Goal: Information Seeking & Learning: Check status

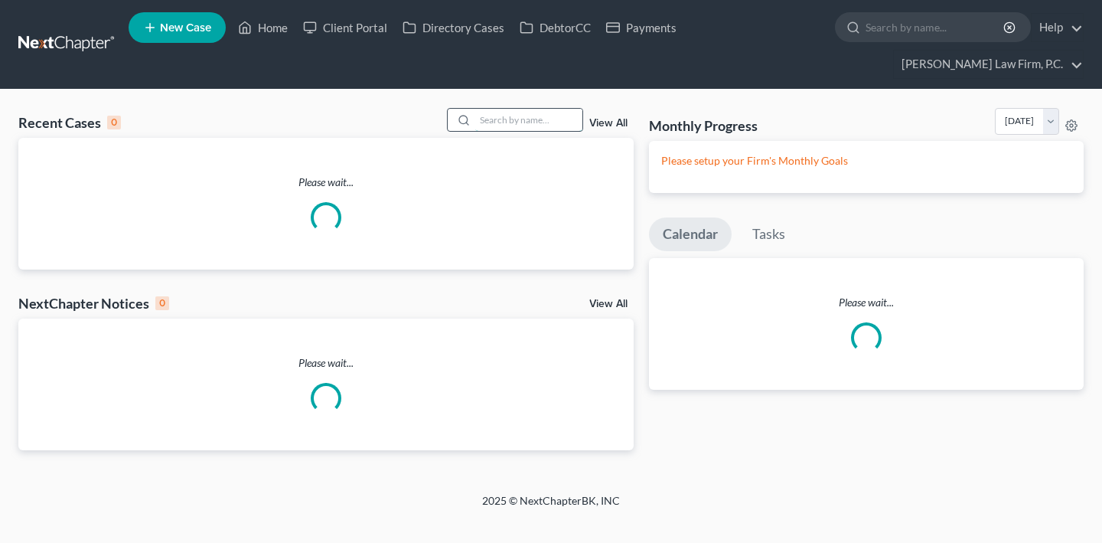
click at [522, 131] on input "search" at bounding box center [528, 120] width 107 height 22
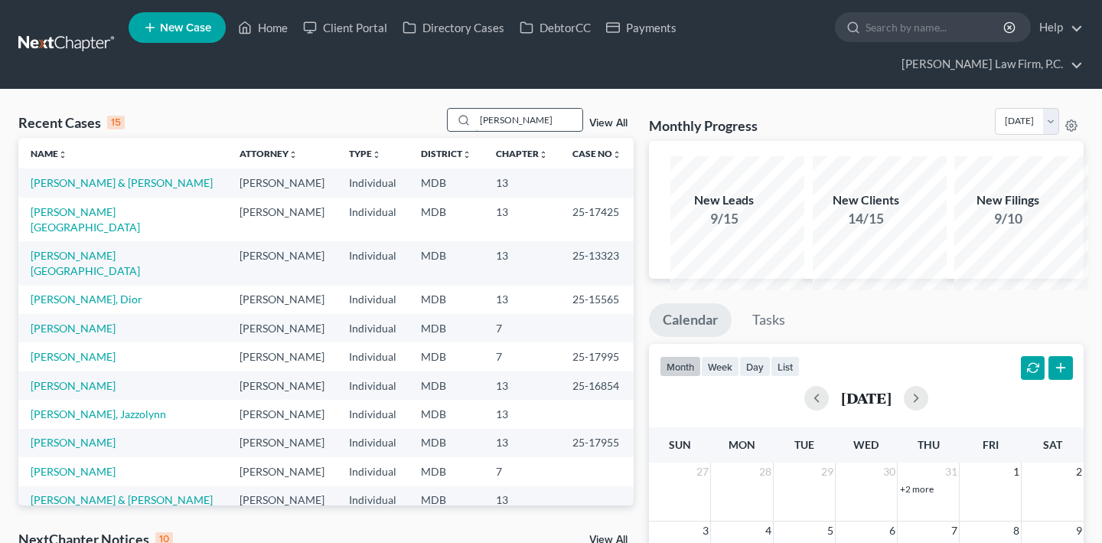
type input "[PERSON_NAME]"
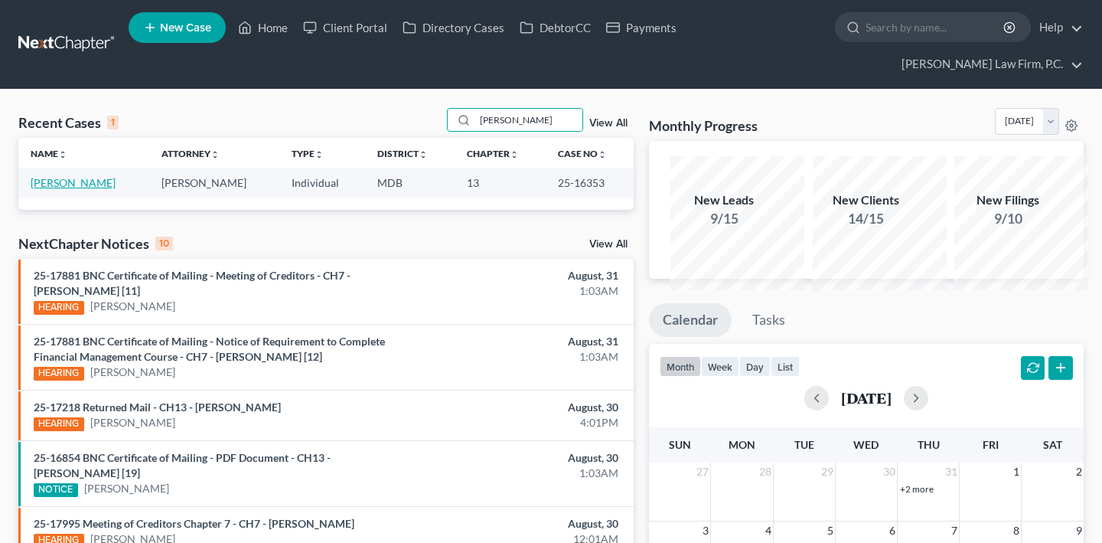
click at [65, 189] on link "[PERSON_NAME]" at bounding box center [73, 182] width 85 height 13
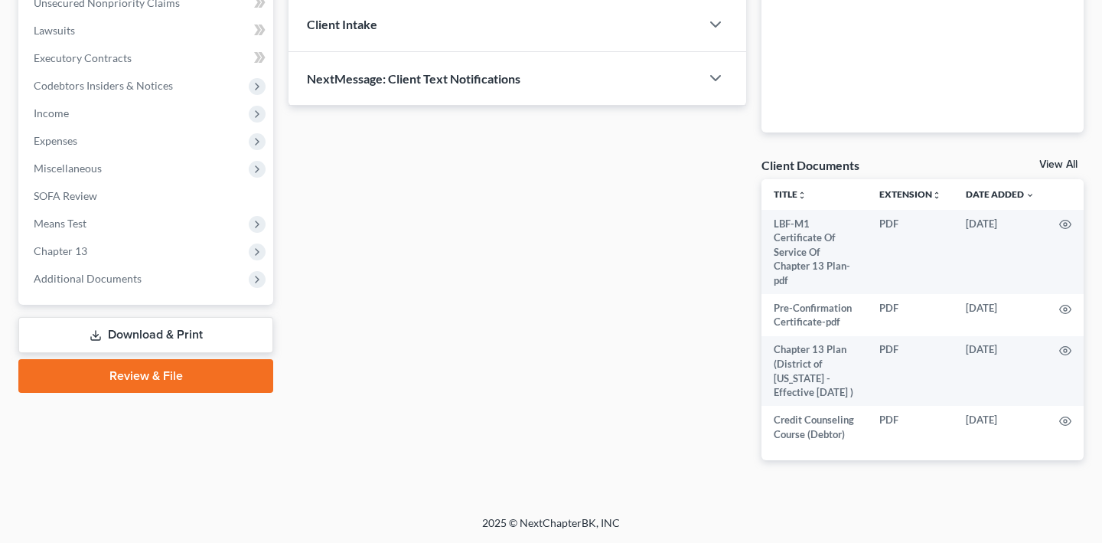
scroll to position [712, 0]
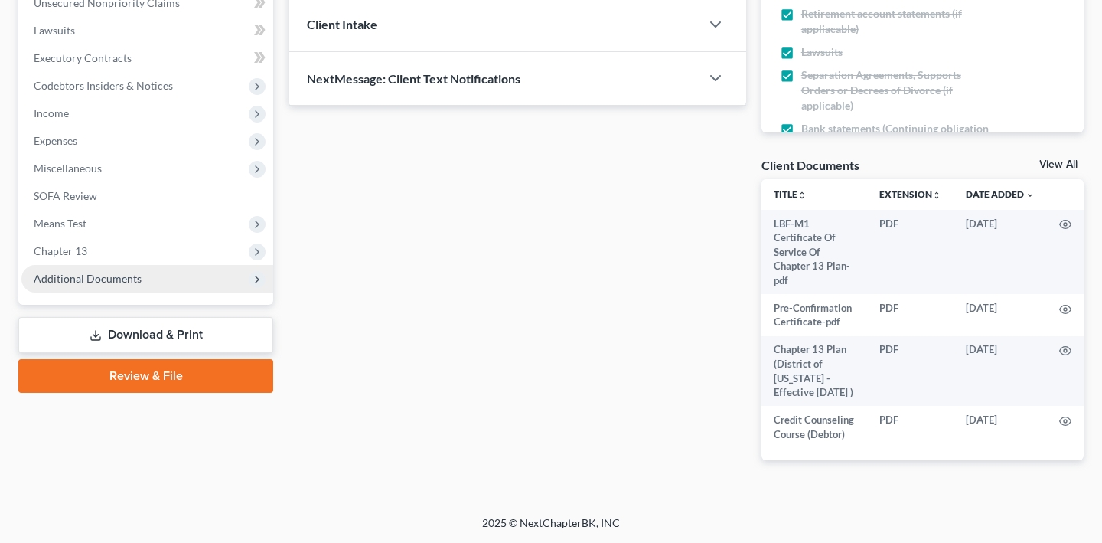
click at [102, 272] on span "Additional Documents" at bounding box center [88, 278] width 108 height 13
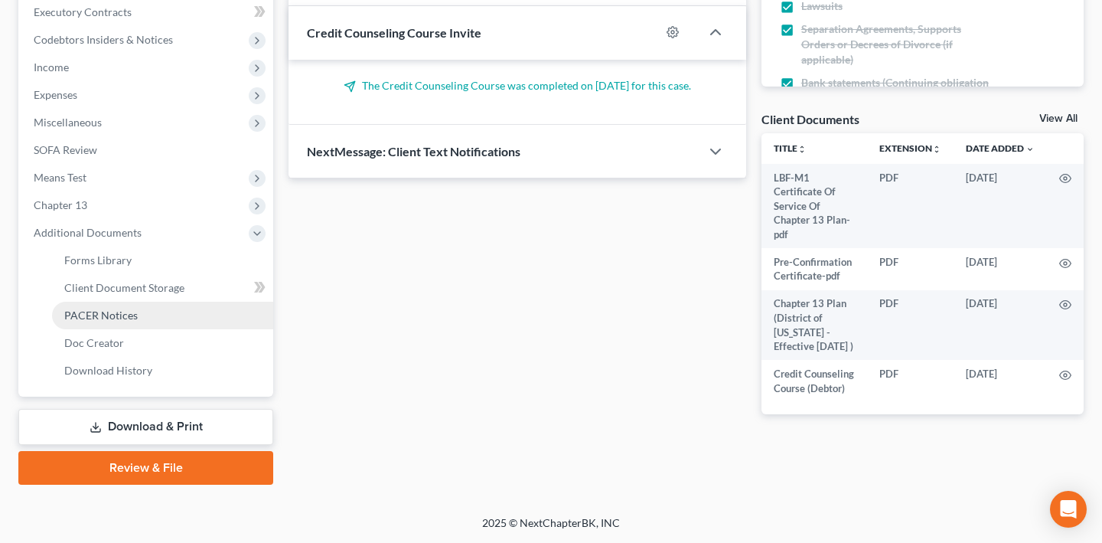
click at [118, 308] on span "PACER Notices" at bounding box center [100, 314] width 73 height 13
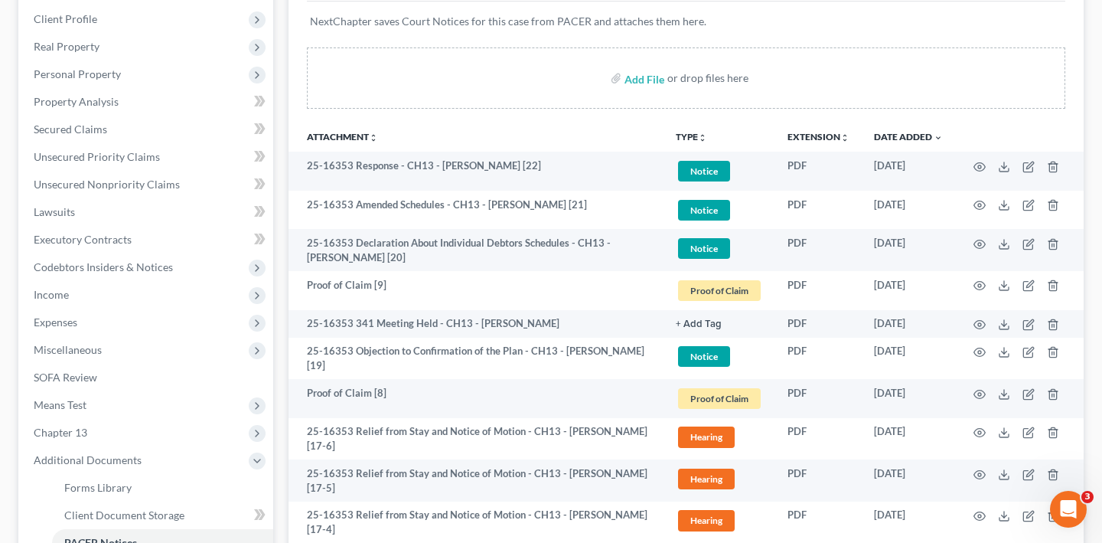
scroll to position [389, 0]
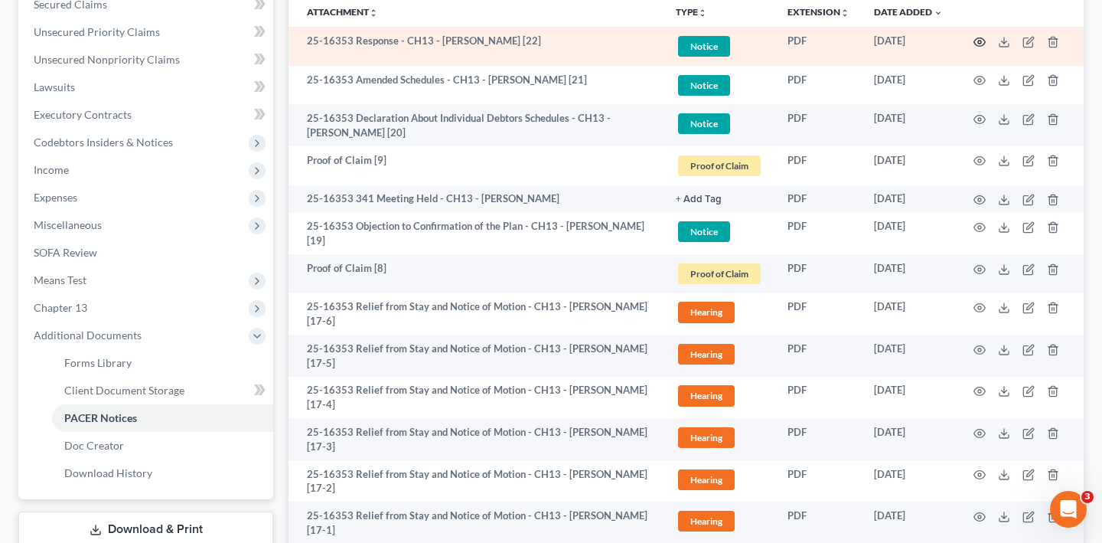
click at [973, 48] on icon "button" at bounding box center [979, 42] width 12 height 12
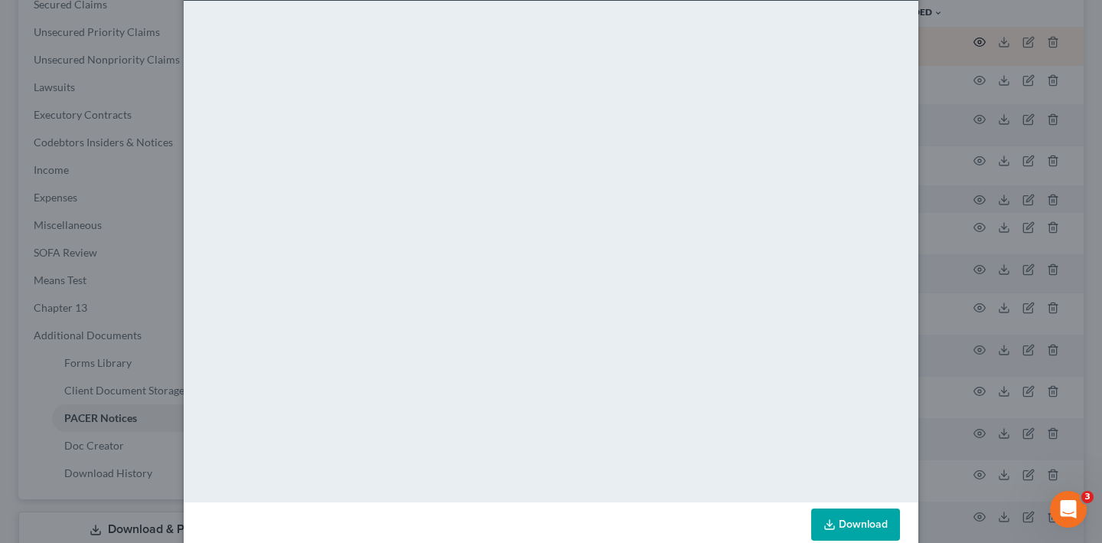
scroll to position [21, 0]
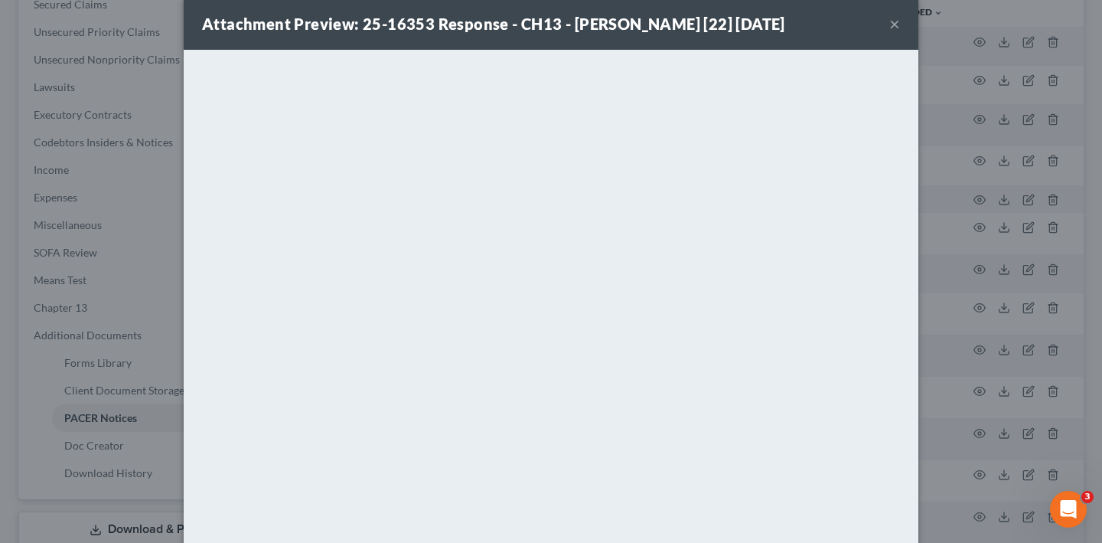
click at [900, 33] on button "×" at bounding box center [894, 24] width 11 height 18
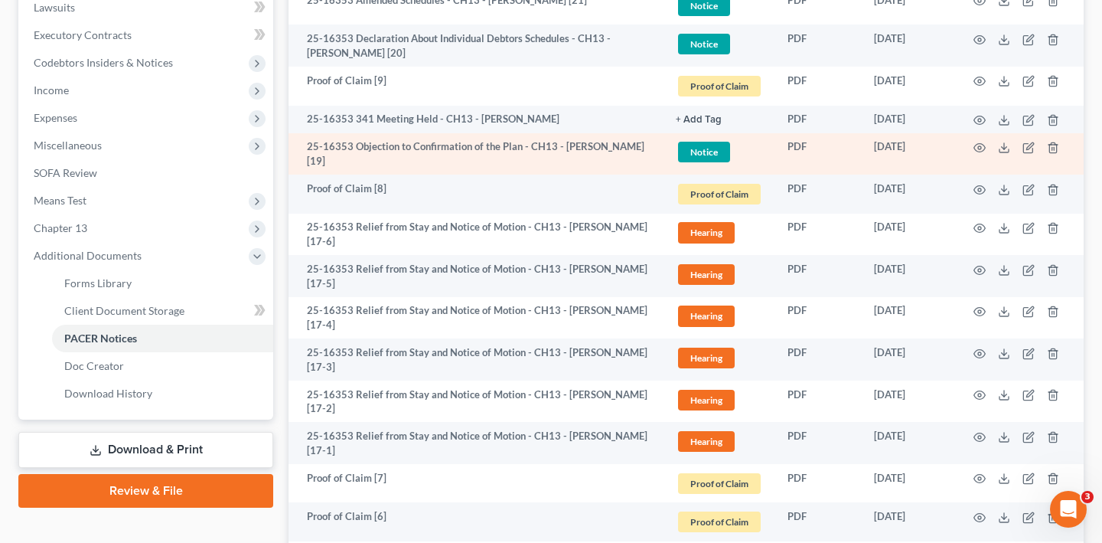
scroll to position [471, 0]
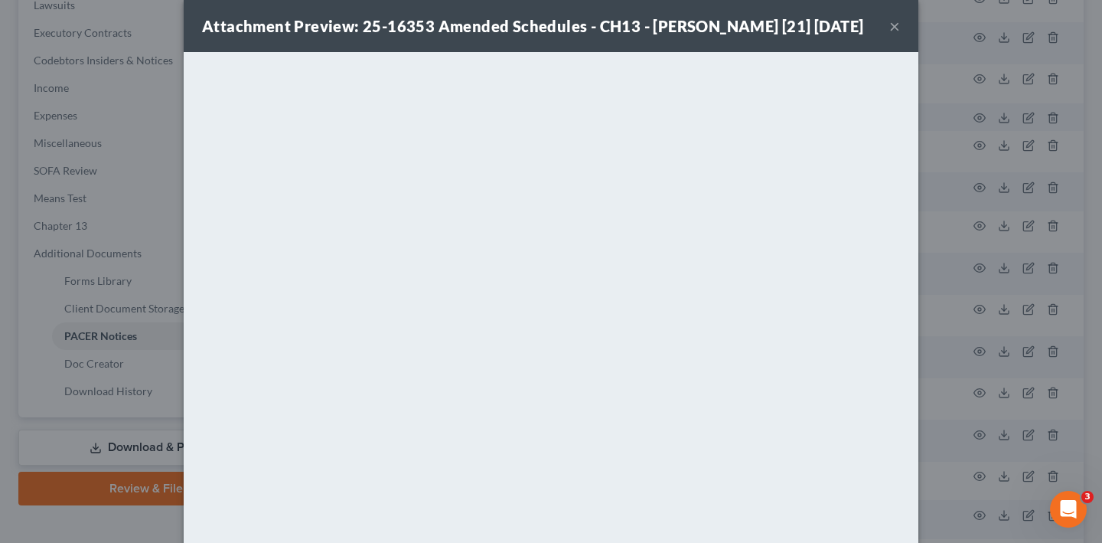
scroll to position [0, 0]
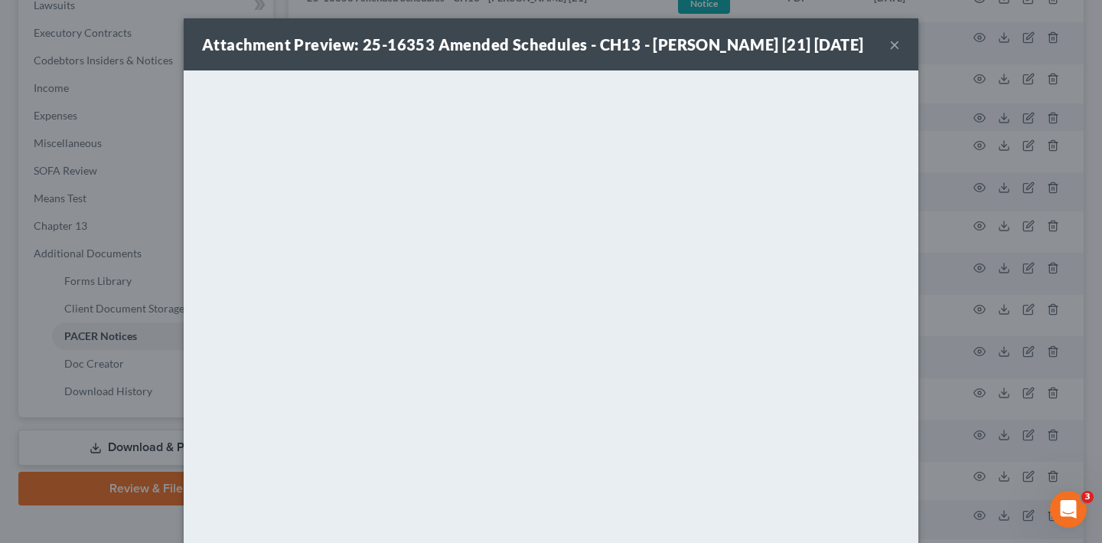
click at [900, 54] on button "×" at bounding box center [894, 44] width 11 height 18
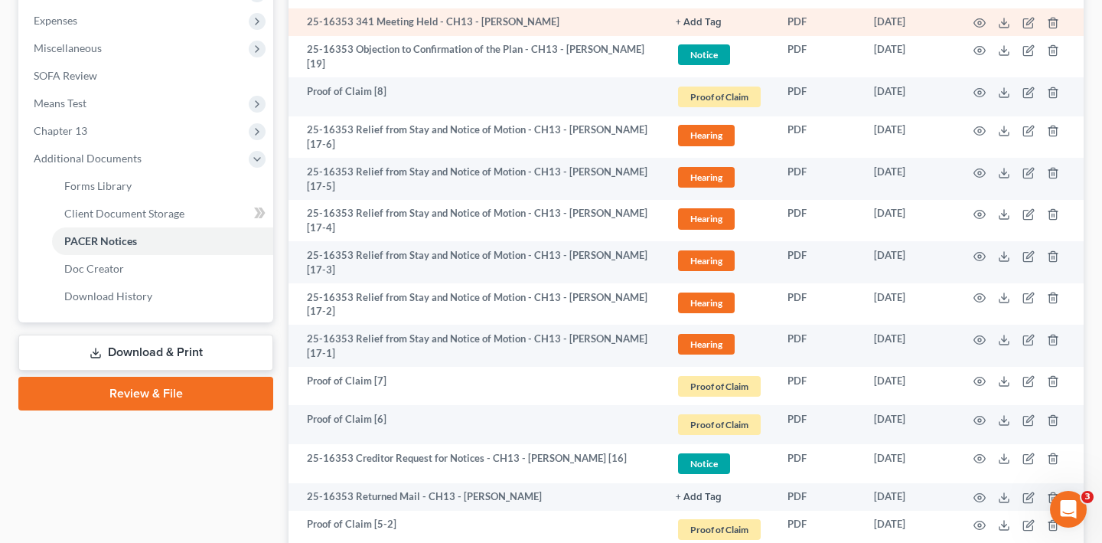
scroll to position [567, 0]
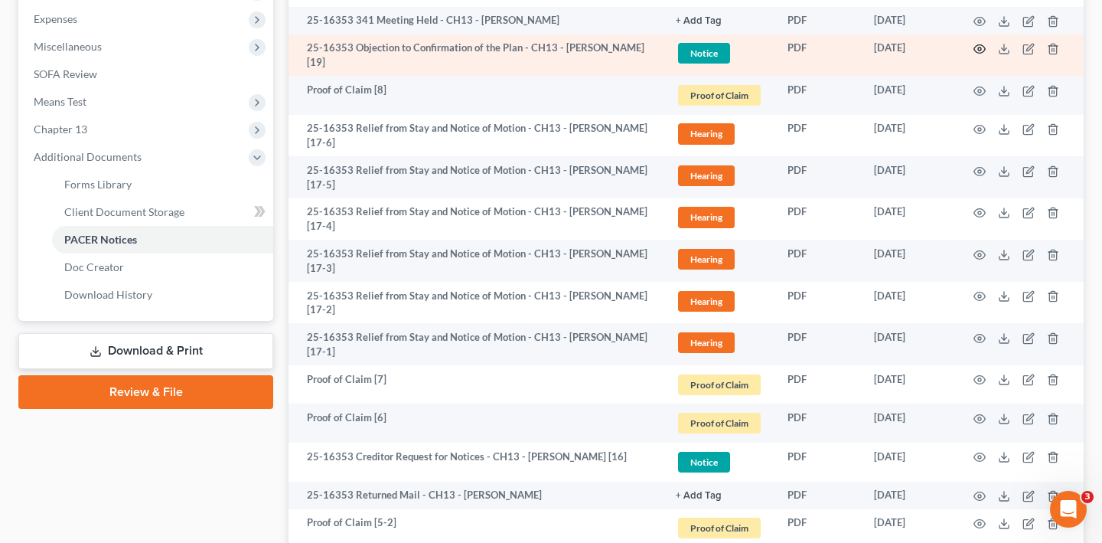
click at [978, 51] on circle "button" at bounding box center [979, 48] width 3 height 3
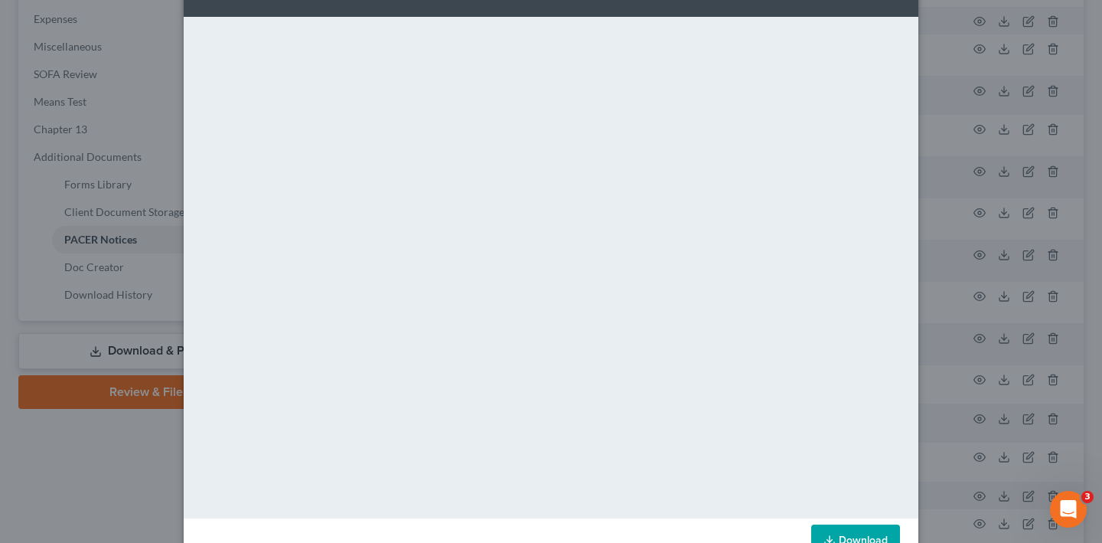
scroll to position [0, 0]
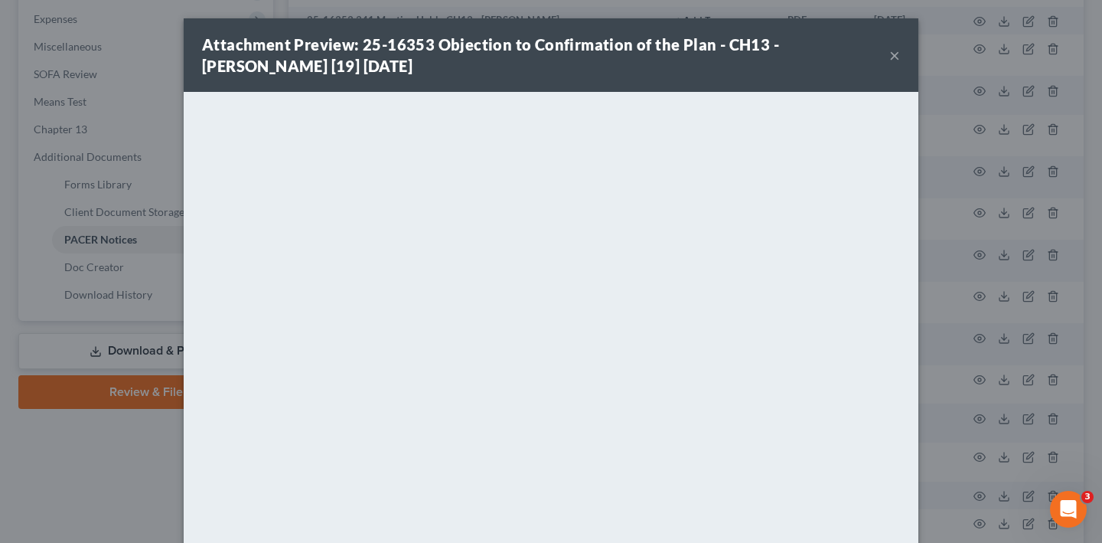
click at [900, 64] on button "×" at bounding box center [894, 55] width 11 height 18
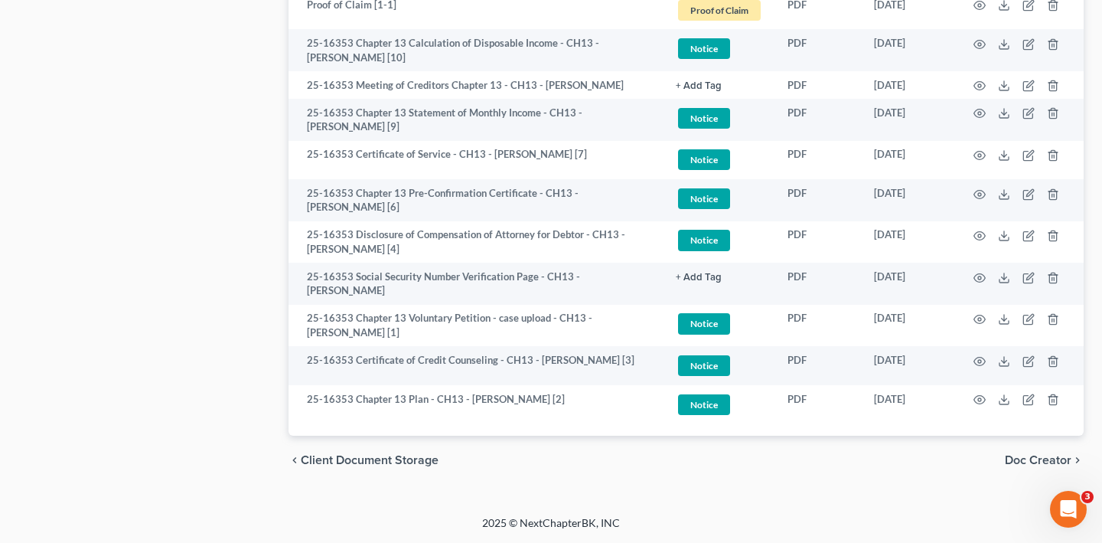
scroll to position [2596, 0]
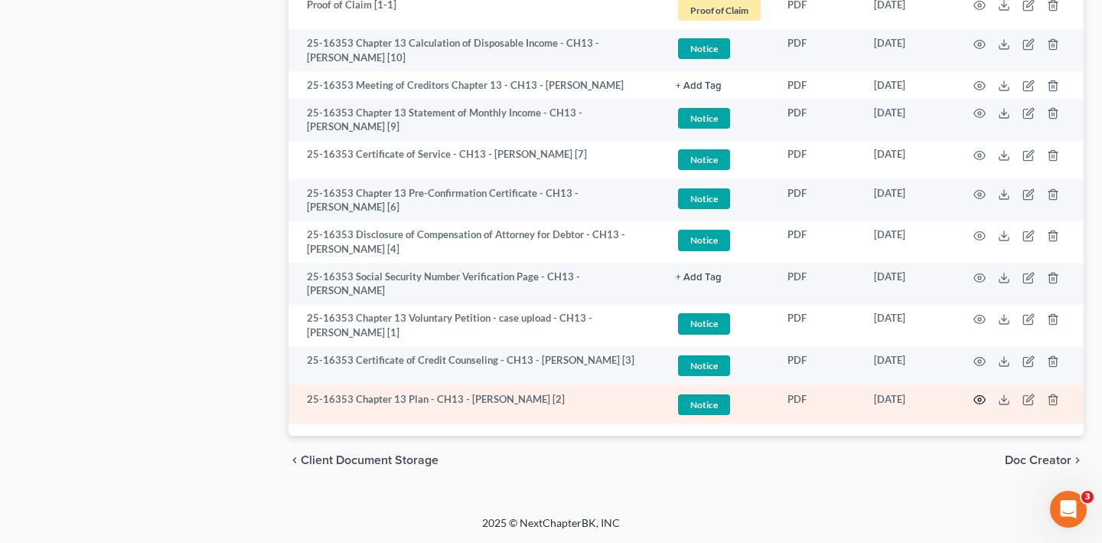
click at [973, 393] on icon "button" at bounding box center [979, 399] width 12 height 12
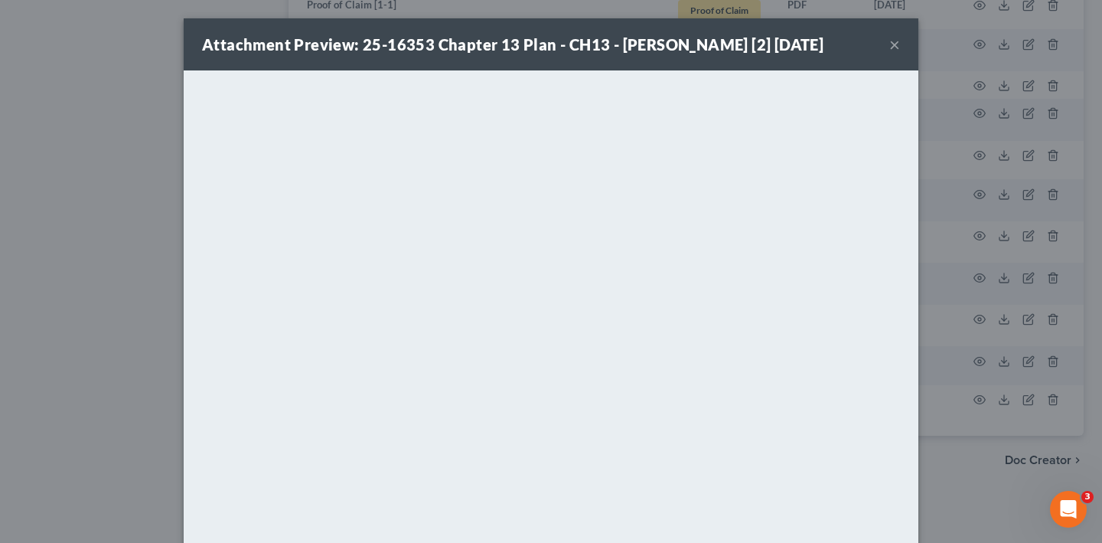
click at [900, 54] on button "×" at bounding box center [894, 44] width 11 height 18
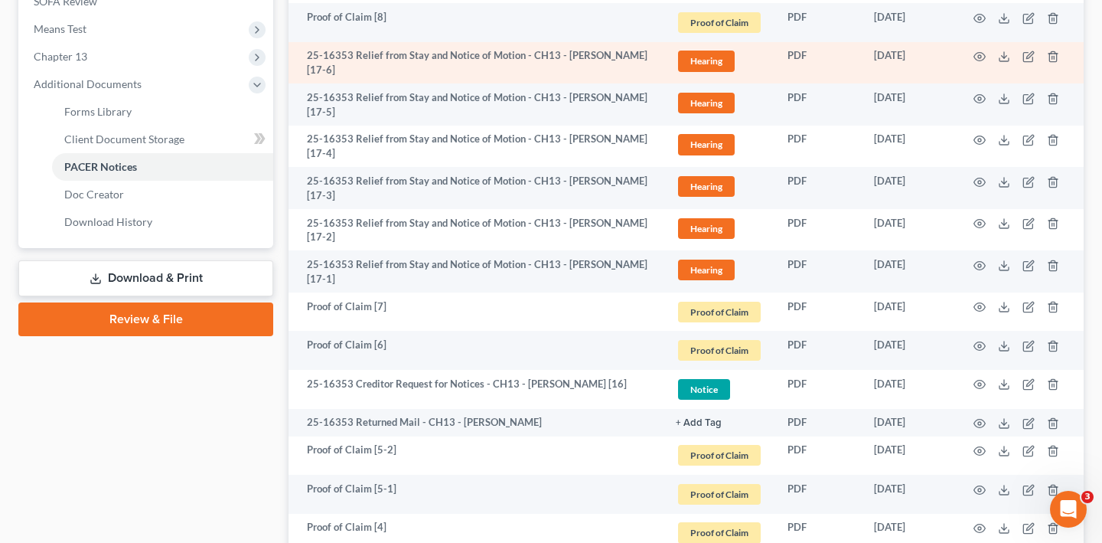
scroll to position [653, 0]
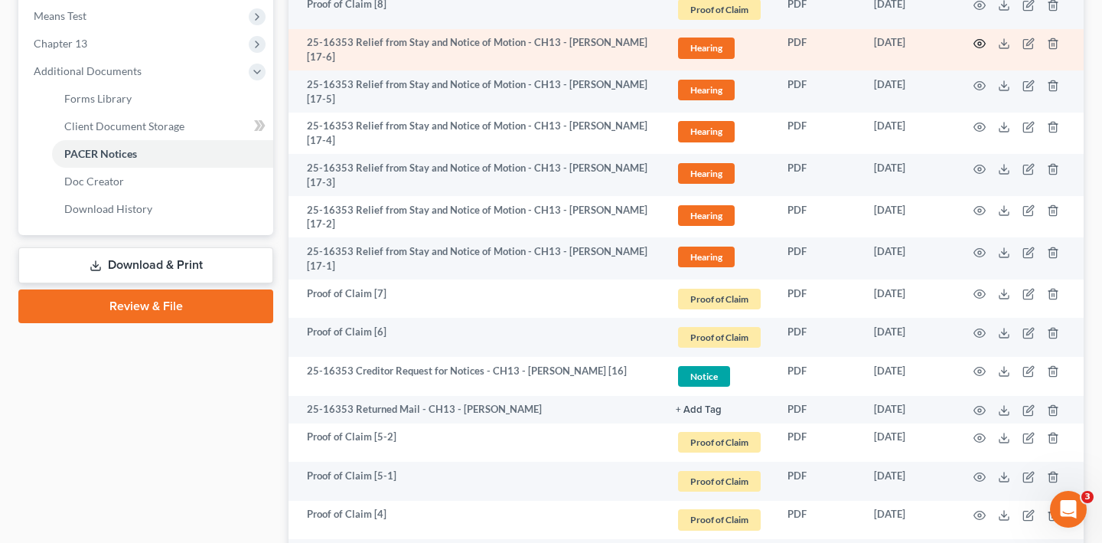
click at [973, 50] on icon "button" at bounding box center [979, 43] width 12 height 12
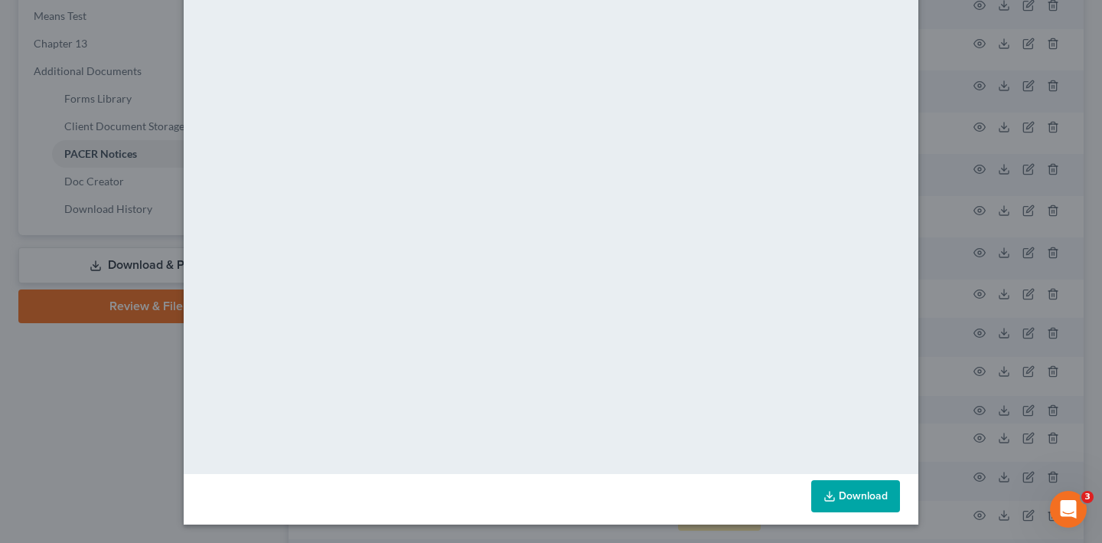
scroll to position [0, 0]
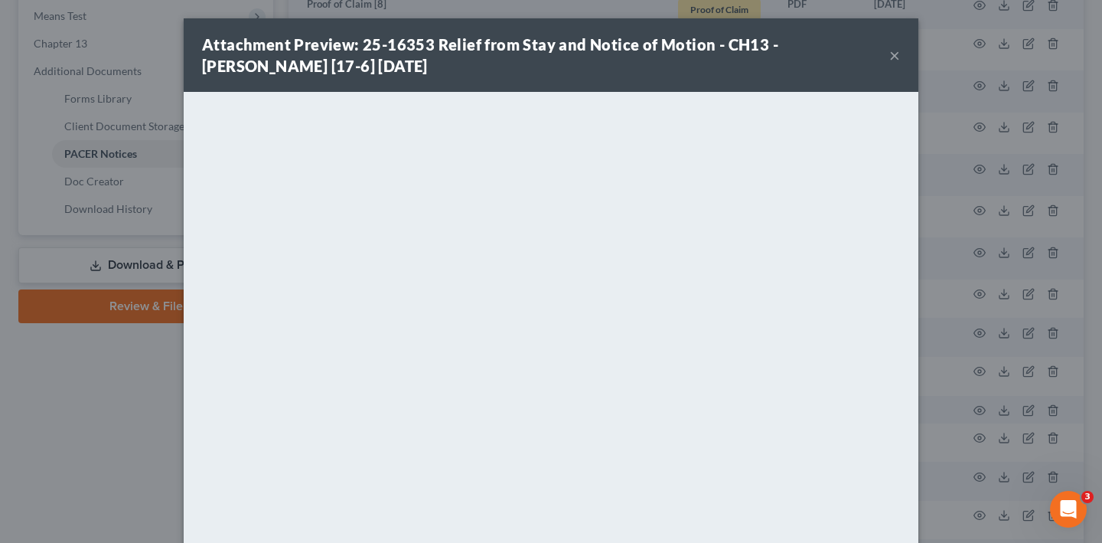
click at [900, 64] on button "×" at bounding box center [894, 55] width 11 height 18
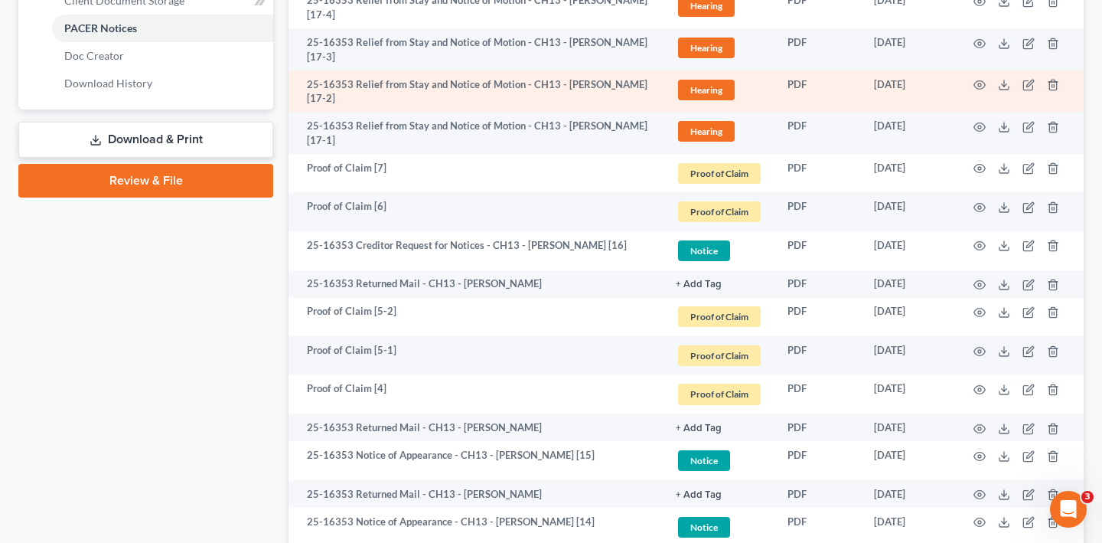
scroll to position [872, 0]
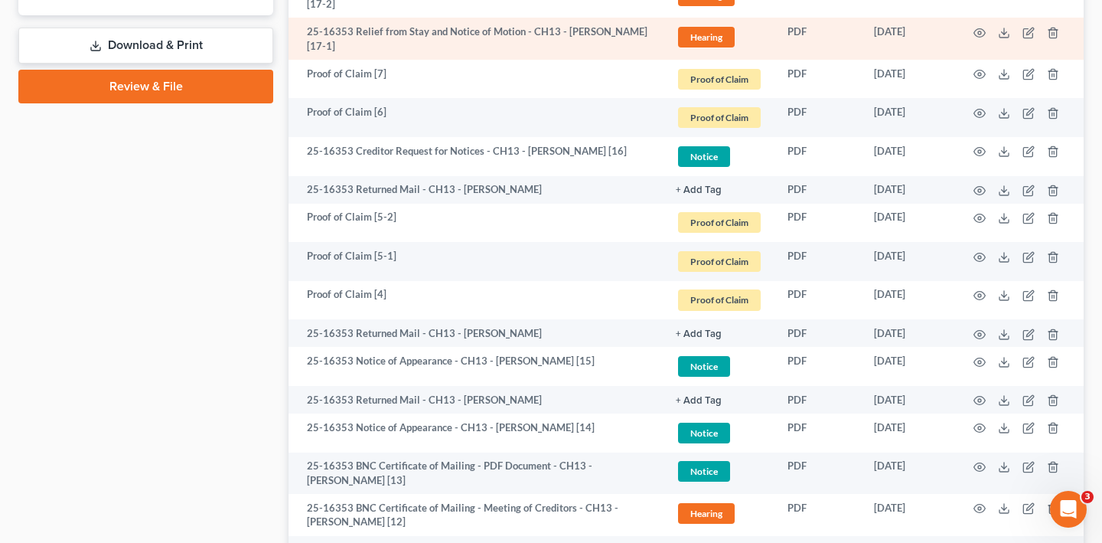
click at [967, 60] on td at bounding box center [1019, 39] width 129 height 42
click at [974, 37] on icon "button" at bounding box center [979, 32] width 11 height 8
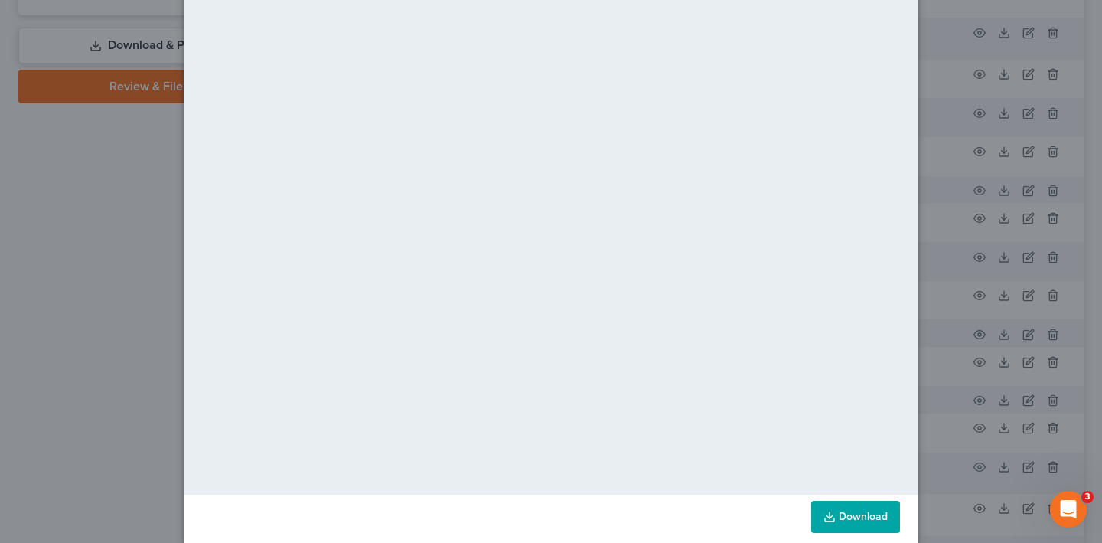
scroll to position [0, 0]
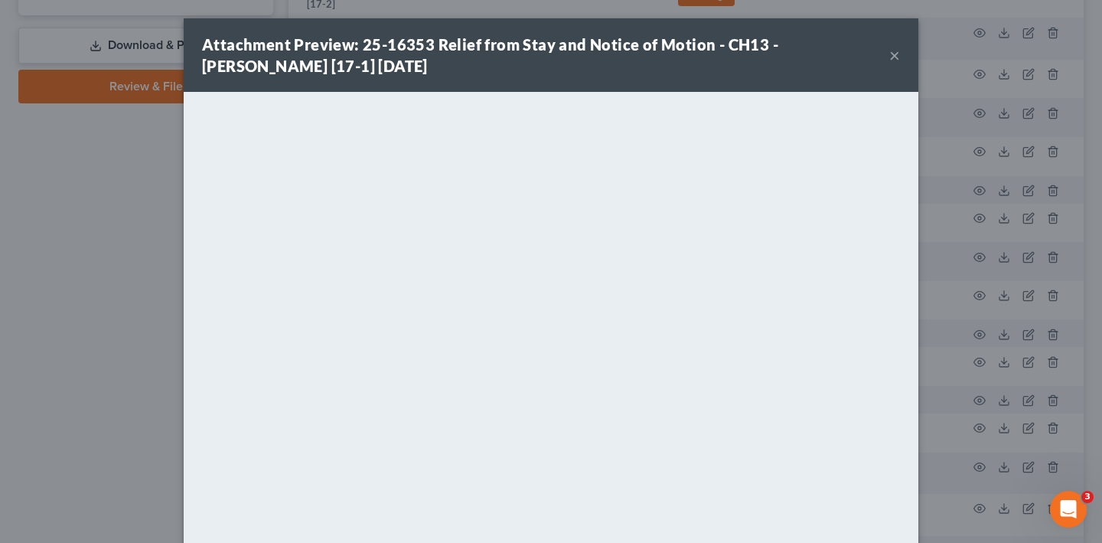
click at [900, 64] on button "×" at bounding box center [894, 55] width 11 height 18
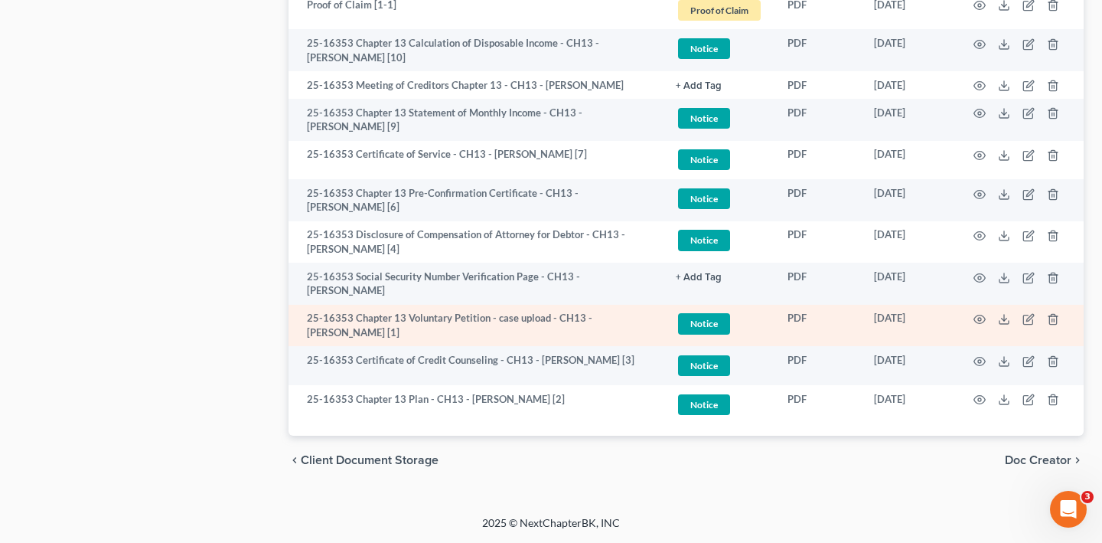
scroll to position [1886, 0]
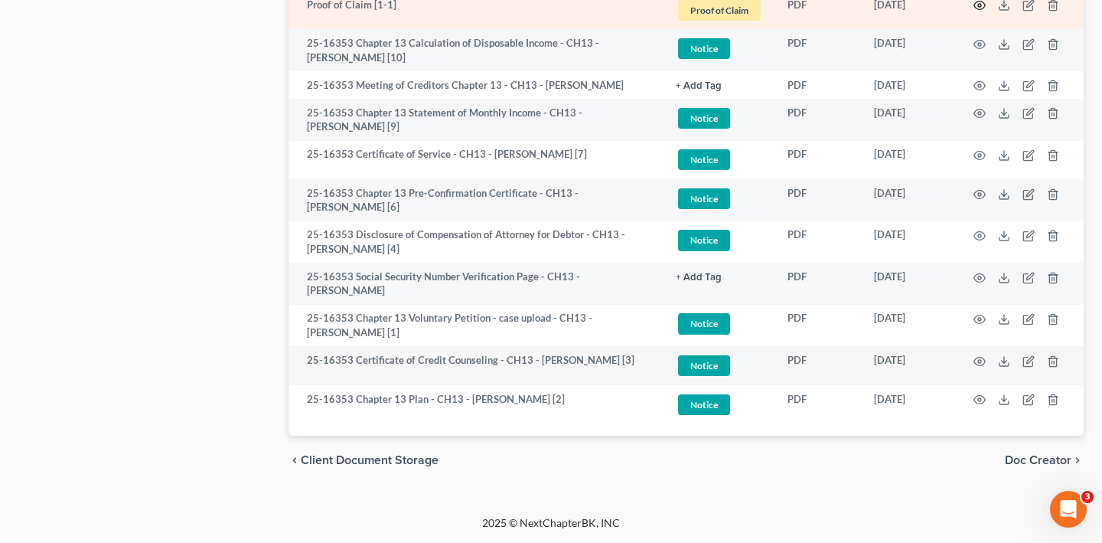
click at [973, 11] on icon "button" at bounding box center [979, 5] width 12 height 12
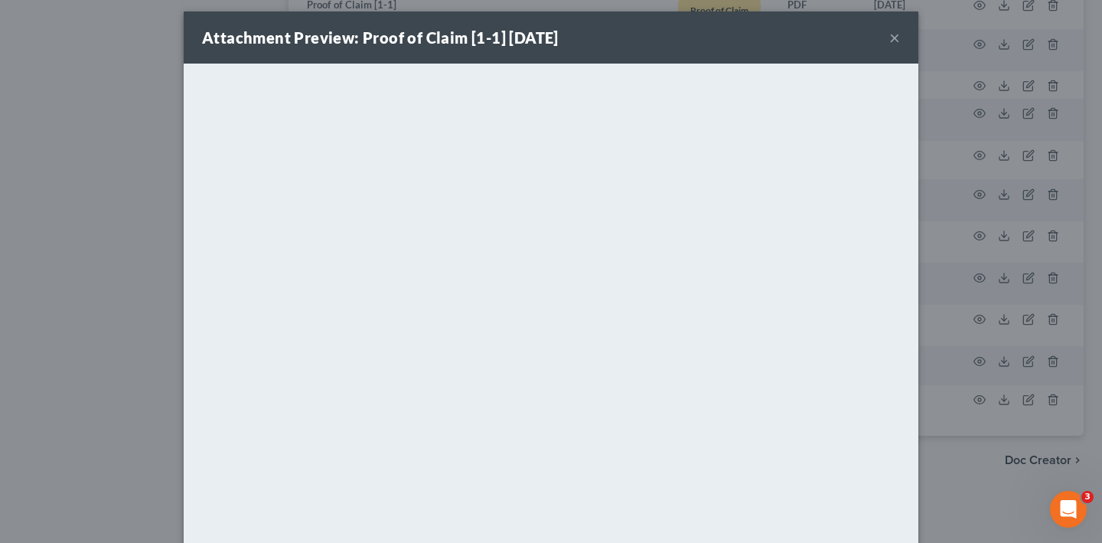
scroll to position [0, 0]
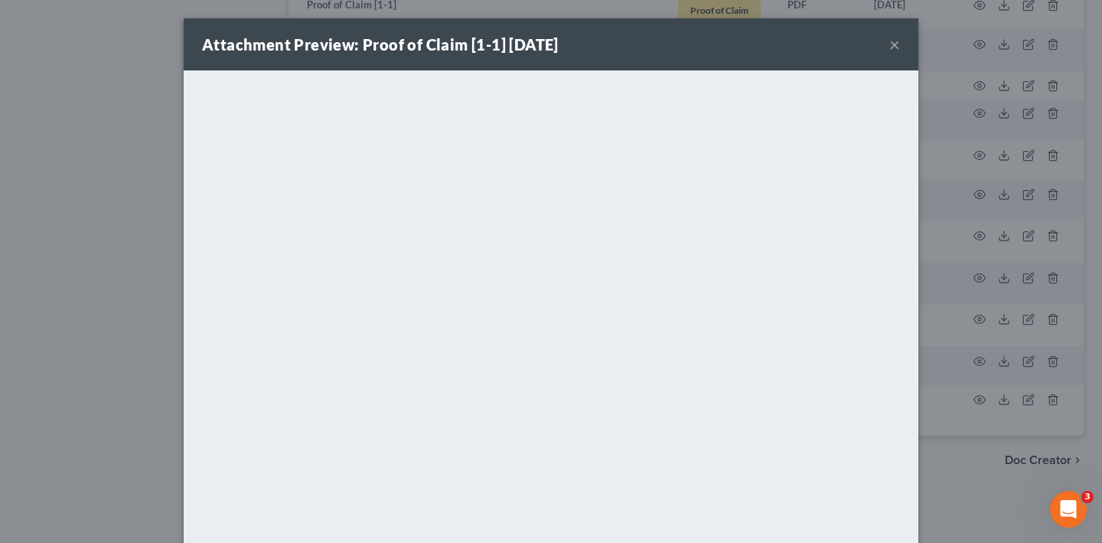
click at [900, 54] on button "×" at bounding box center [894, 44] width 11 height 18
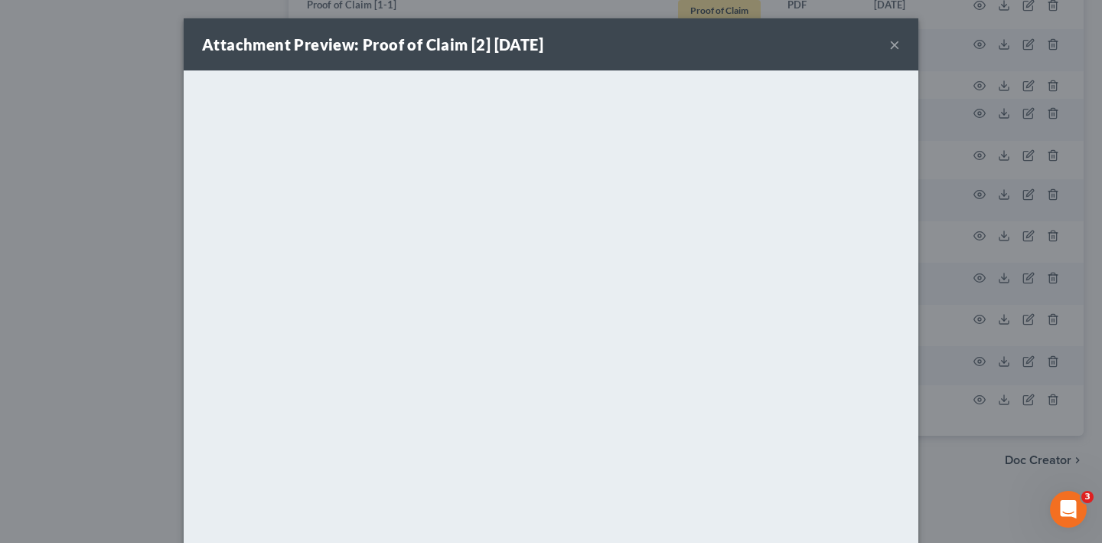
click at [900, 54] on button "×" at bounding box center [894, 44] width 11 height 18
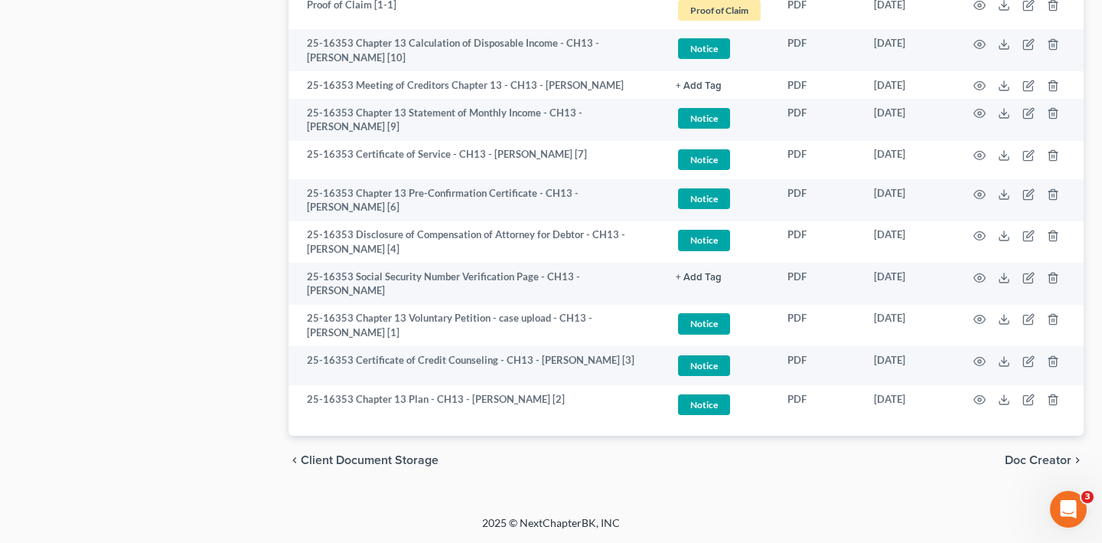
scroll to position [1821, 0]
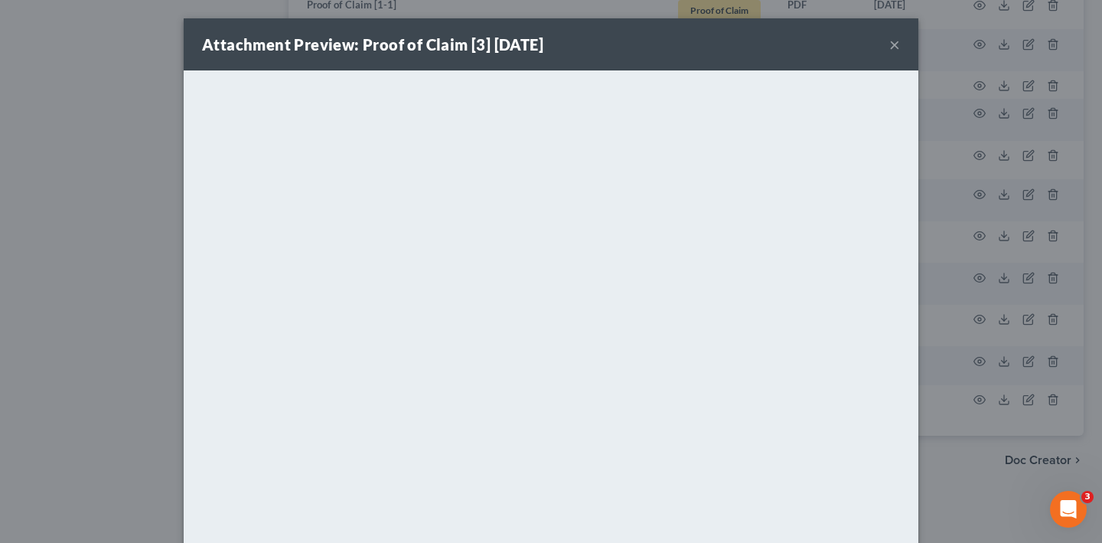
click at [900, 49] on button "×" at bounding box center [894, 44] width 11 height 18
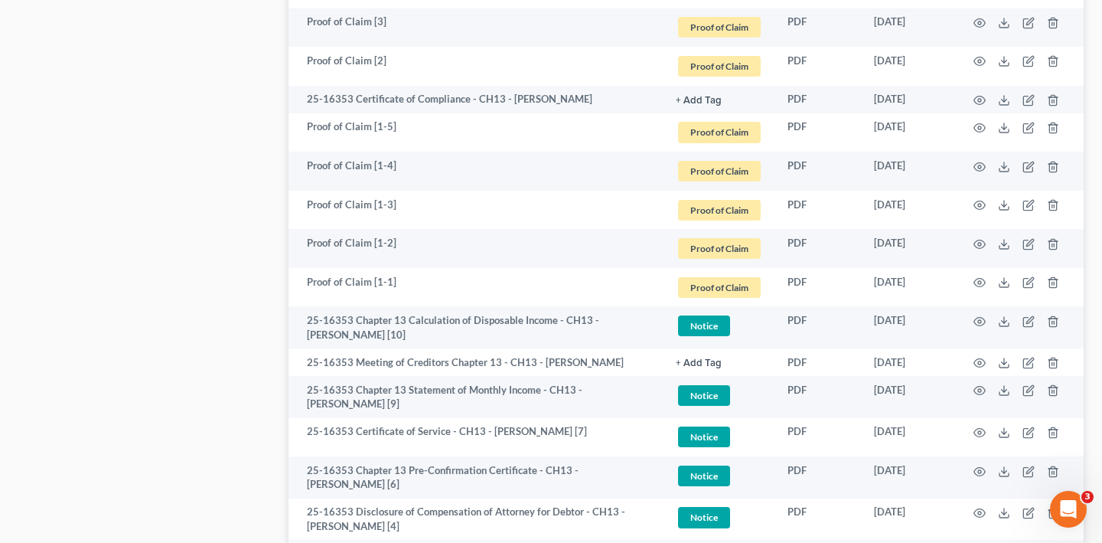
scroll to position [1360, 0]
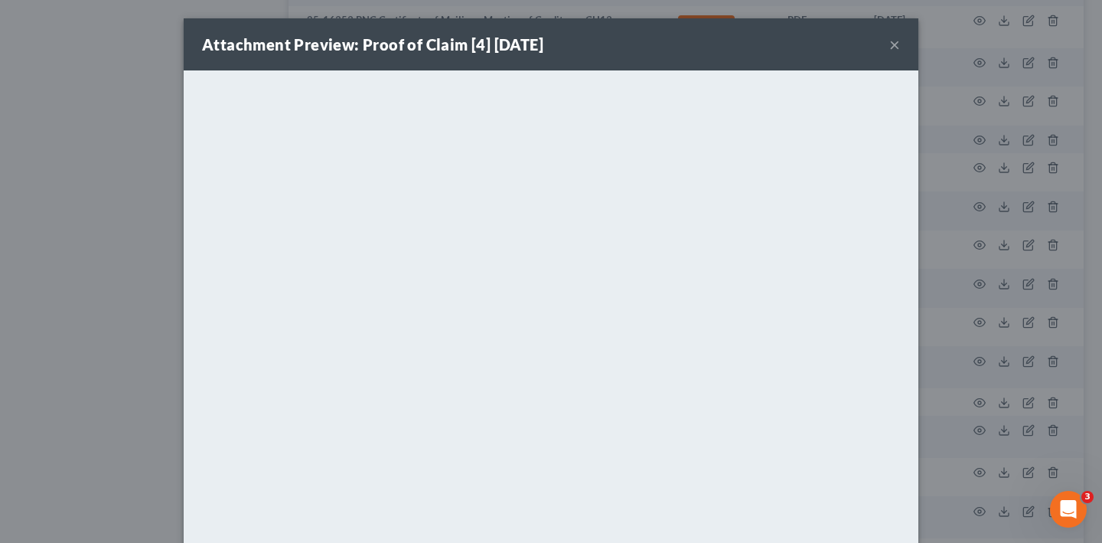
click at [900, 54] on button "×" at bounding box center [894, 44] width 11 height 18
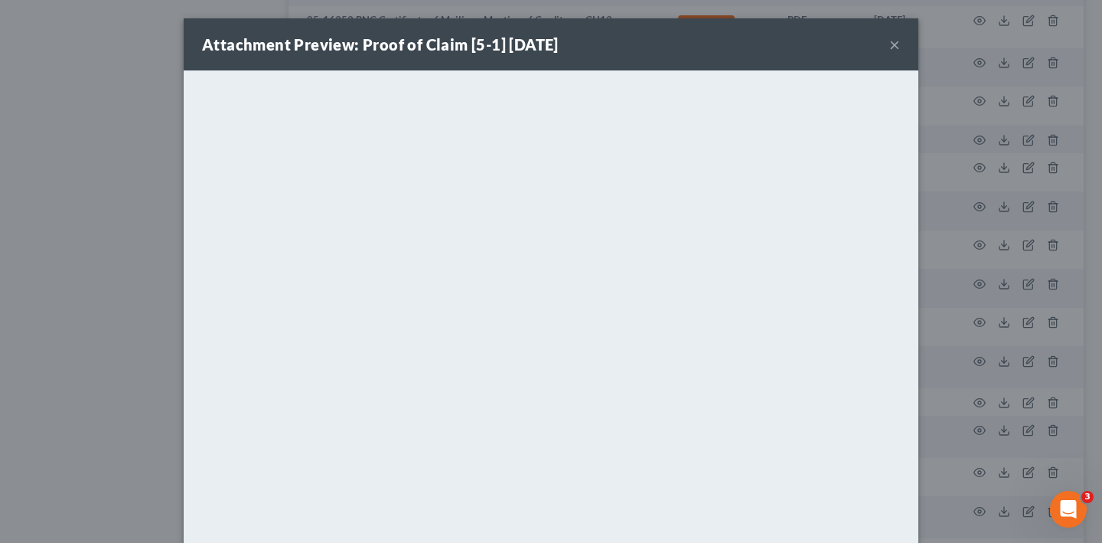
click at [900, 54] on button "×" at bounding box center [894, 44] width 11 height 18
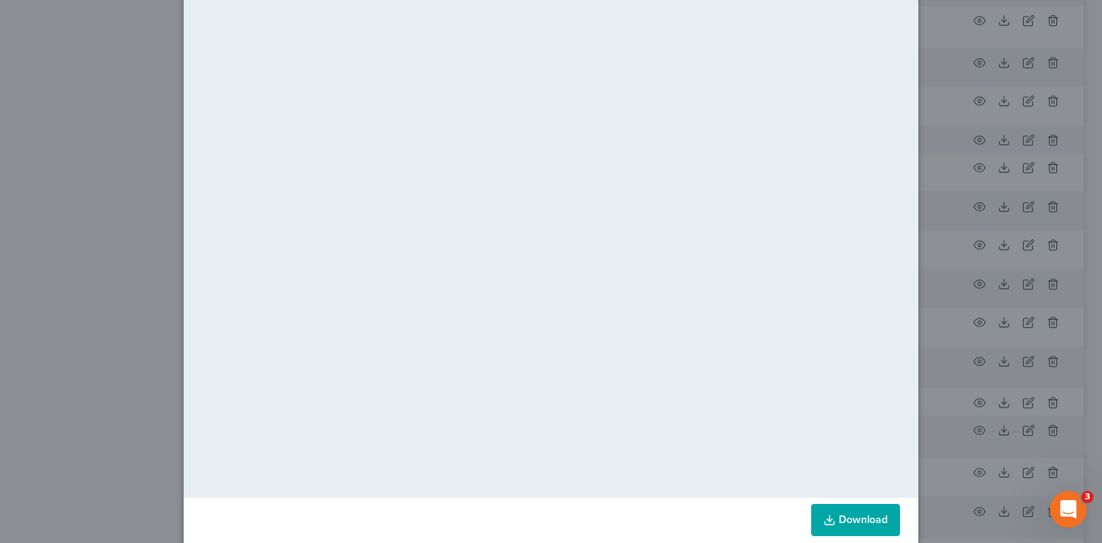
scroll to position [0, 0]
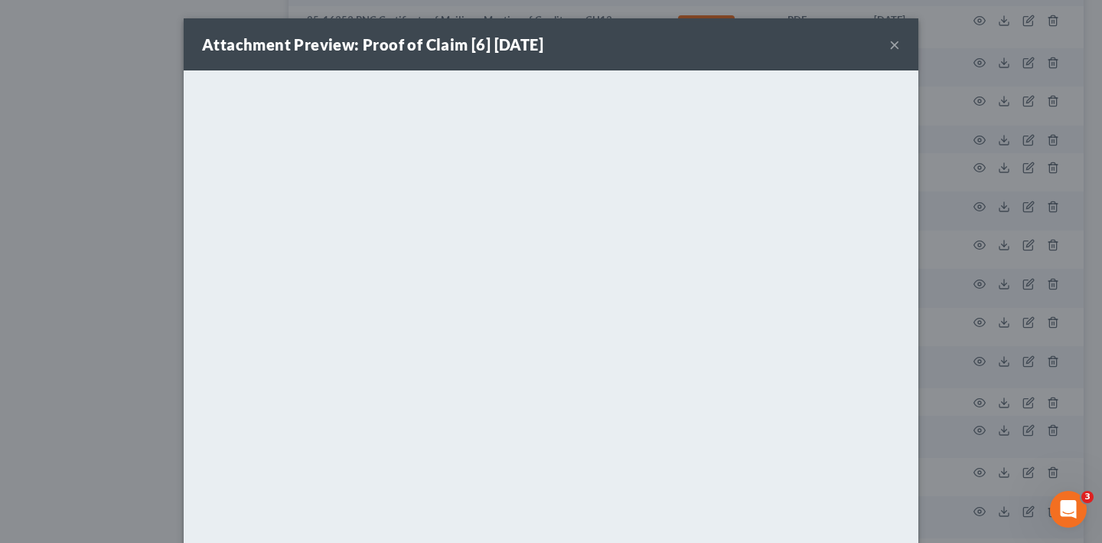
click at [900, 52] on button "×" at bounding box center [894, 44] width 11 height 18
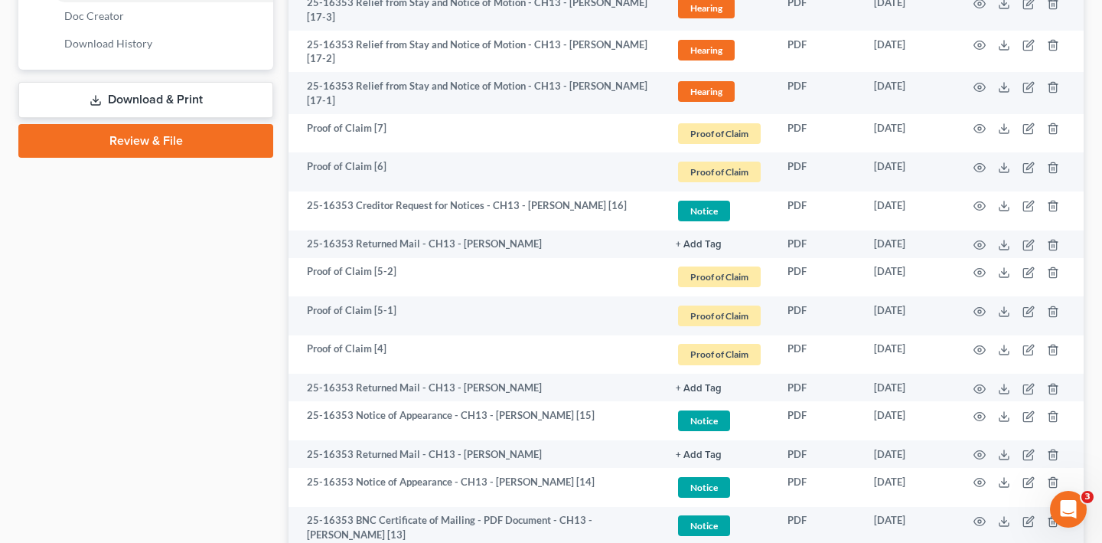
scroll to position [817, 0]
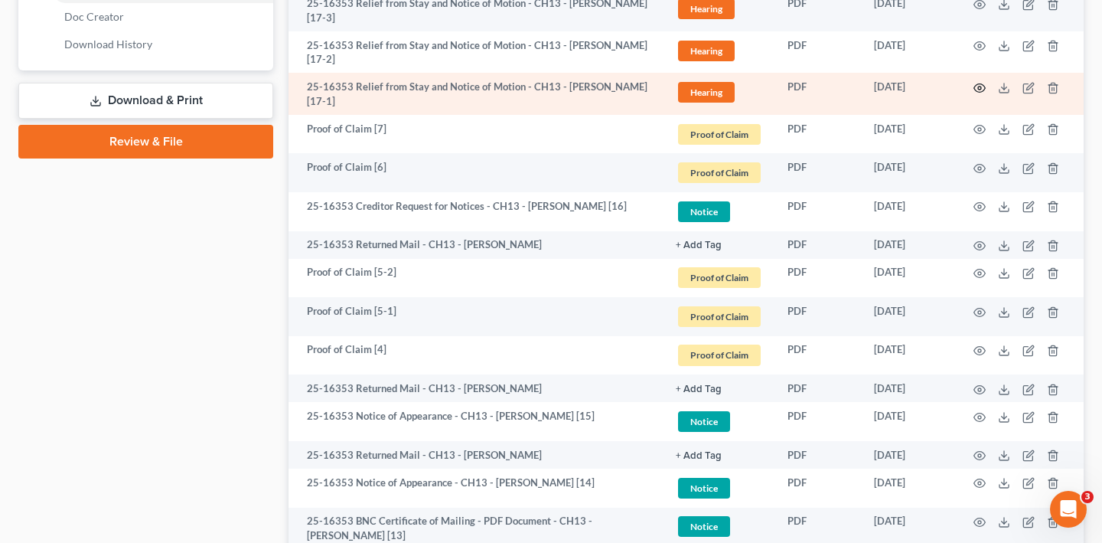
click at [973, 94] on icon "button" at bounding box center [979, 88] width 12 height 12
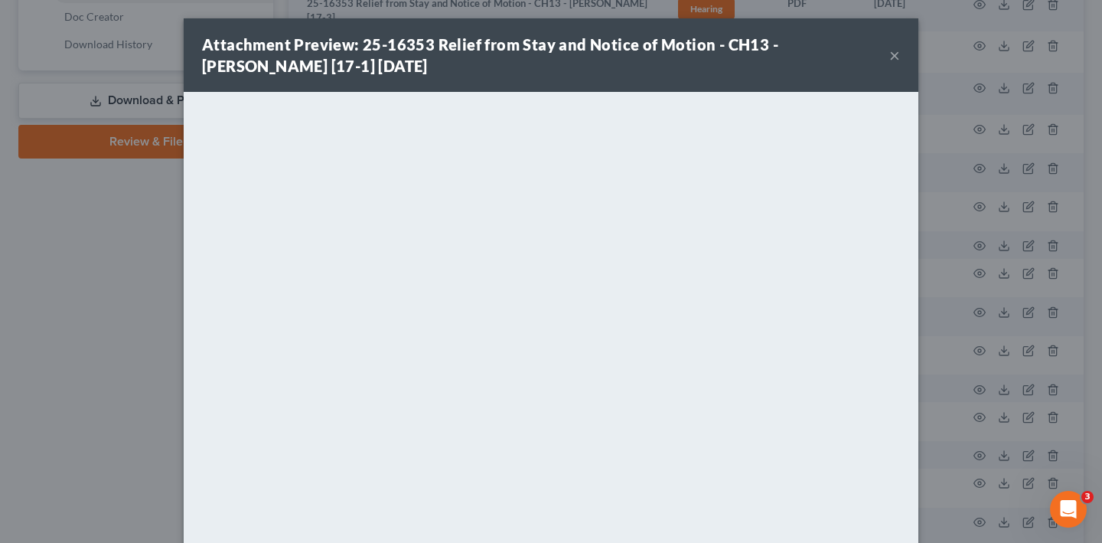
click at [900, 64] on button "×" at bounding box center [894, 55] width 11 height 18
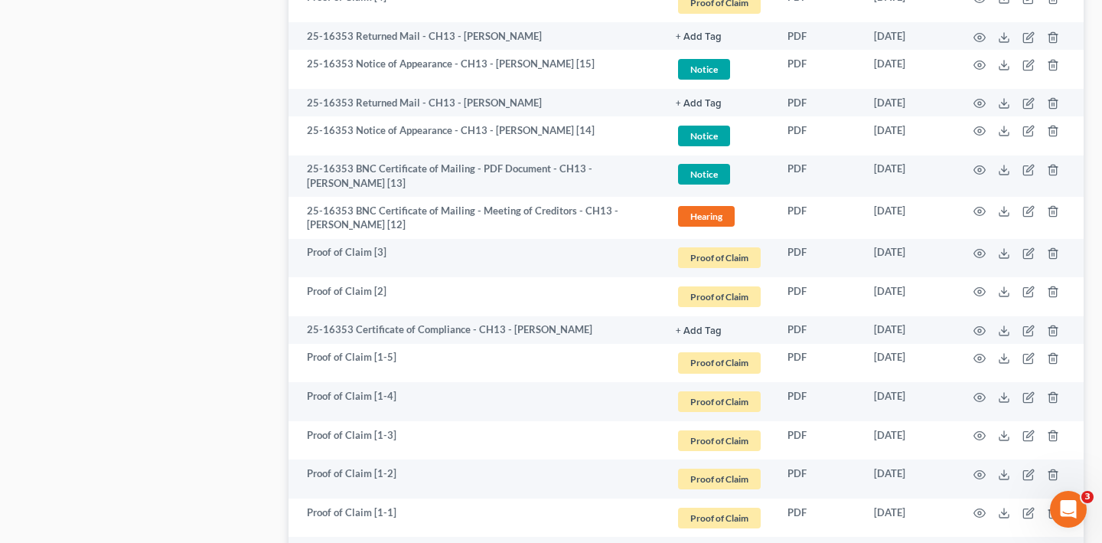
scroll to position [1168, 0]
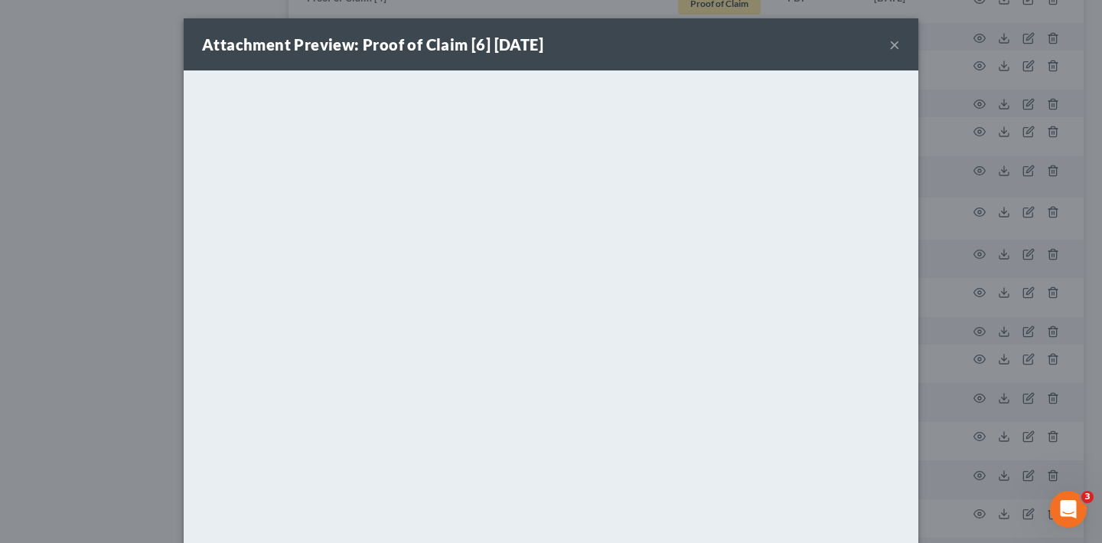
click at [900, 54] on button "×" at bounding box center [894, 44] width 11 height 18
